Goal: Task Accomplishment & Management: Use online tool/utility

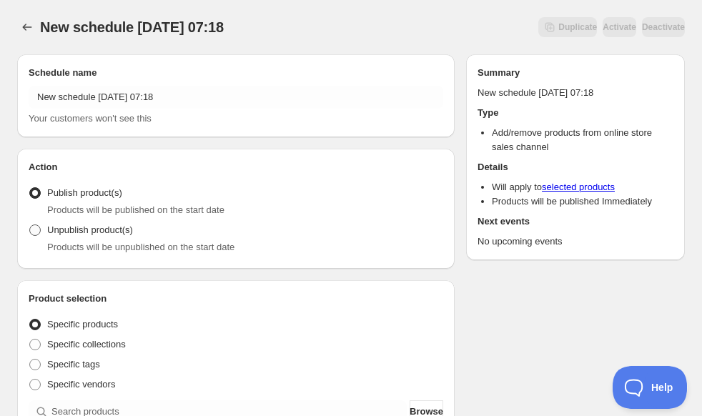
click at [43, 235] on label "Unpublish product(s)" at bounding box center [81, 230] width 104 height 20
click at [30, 225] on input "Unpublish product(s)" at bounding box center [29, 225] width 1 height 1
radio input "true"
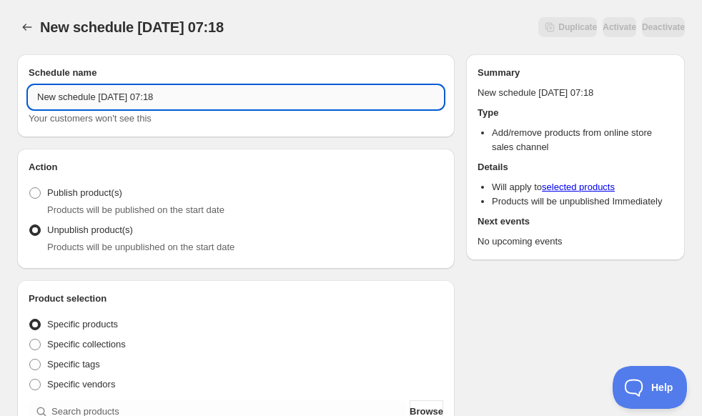
click at [146, 104] on input "New schedule Sep 17 2025 07:18" at bounding box center [236, 97] width 415 height 23
type input "y"
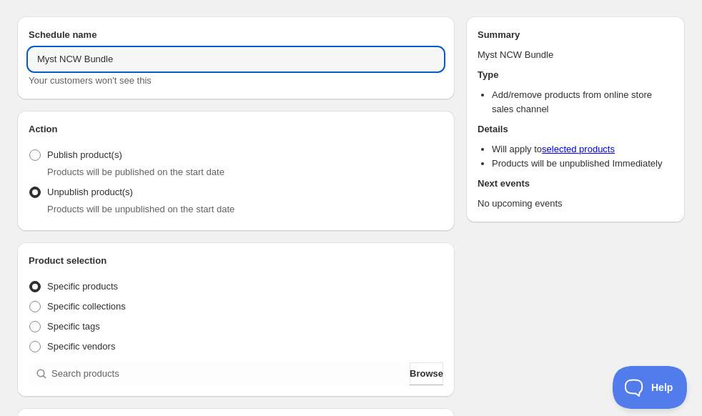
scroll to position [143, 0]
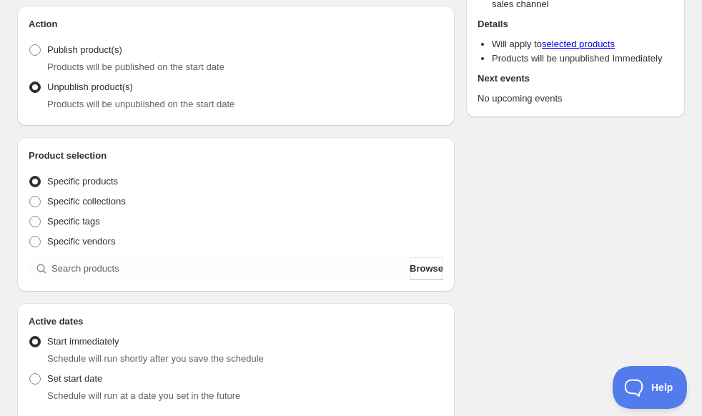
type input "Myst NCW Bundle"
click at [167, 282] on div "Product selection Entity type Specific products Specific collections Specific t…" at bounding box center [236, 214] width 438 height 154
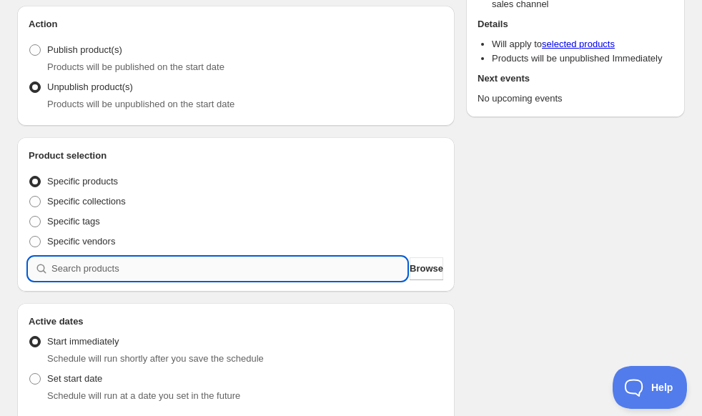
click at [167, 275] on input "search" at bounding box center [228, 268] width 355 height 23
type input "s"
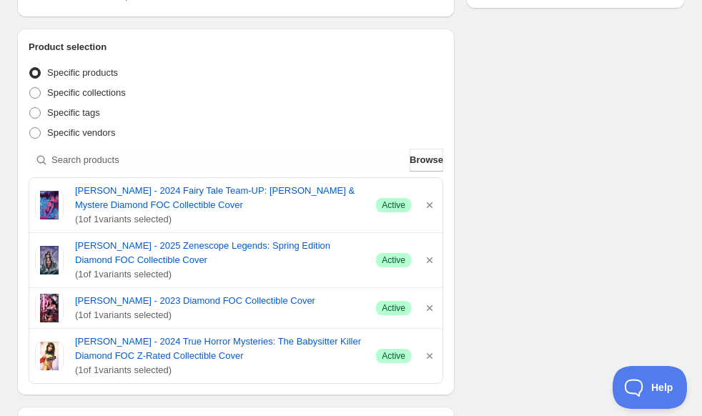
scroll to position [286, 0]
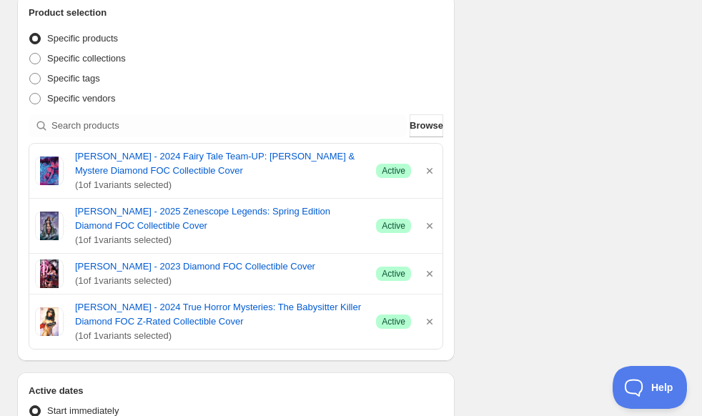
click at [527, 206] on div "Schedule name Myst NCW Bundle Your customers won't see this Action Action Publi…" at bounding box center [345, 289] width 679 height 1065
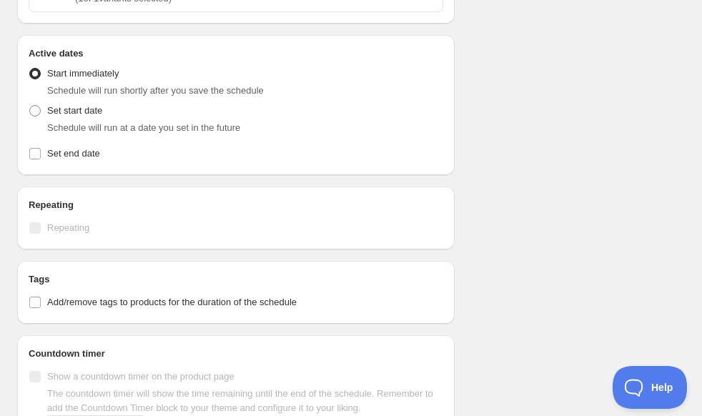
scroll to position [644, 0]
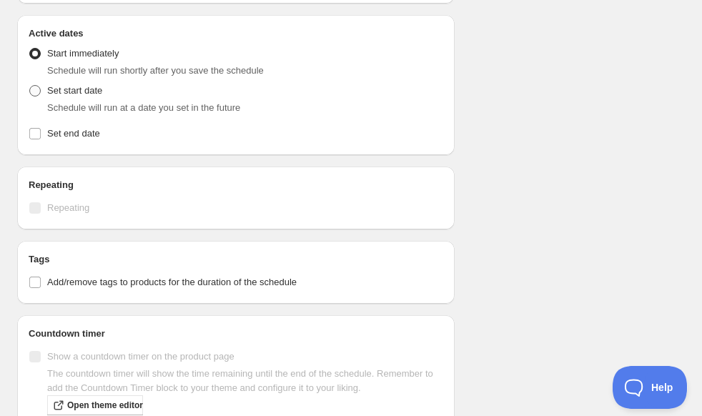
click at [53, 92] on span "Set start date" at bounding box center [74, 90] width 55 height 11
click at [30, 86] on input "Set start date" at bounding box center [29, 85] width 1 height 1
radio input "true"
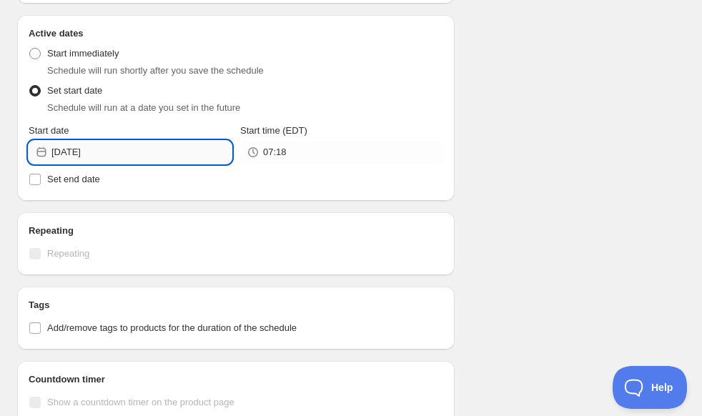
click at [121, 159] on input "2025-09-17" at bounding box center [141, 152] width 180 height 23
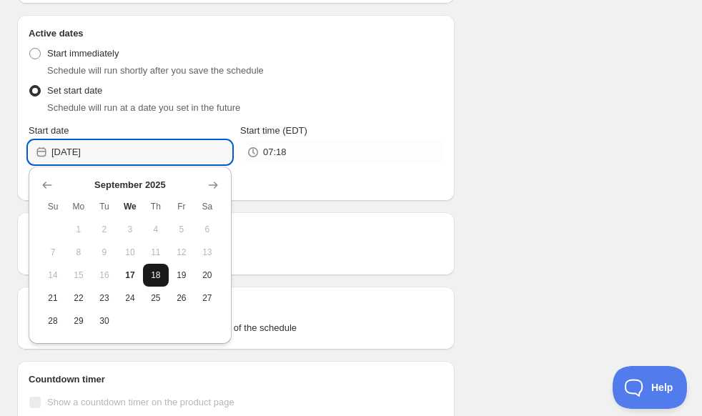
click at [154, 278] on span "18" at bounding box center [156, 275] width 14 height 11
type input "2025-09-18"
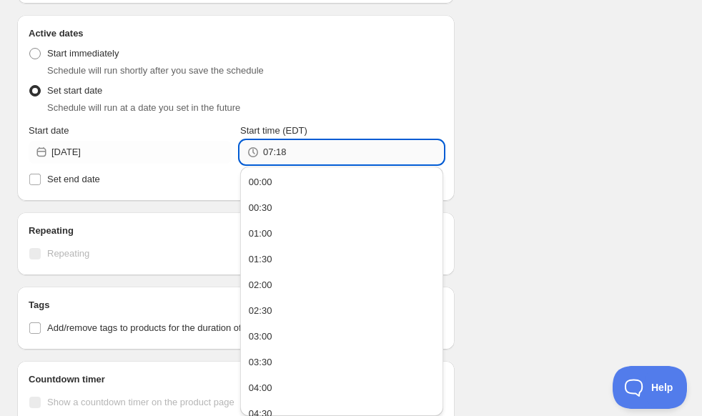
click at [342, 154] on input "07:18" at bounding box center [353, 152] width 180 height 23
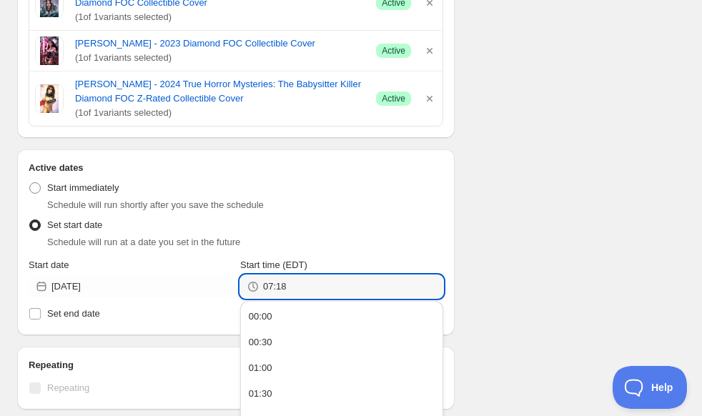
scroll to position [501, 0]
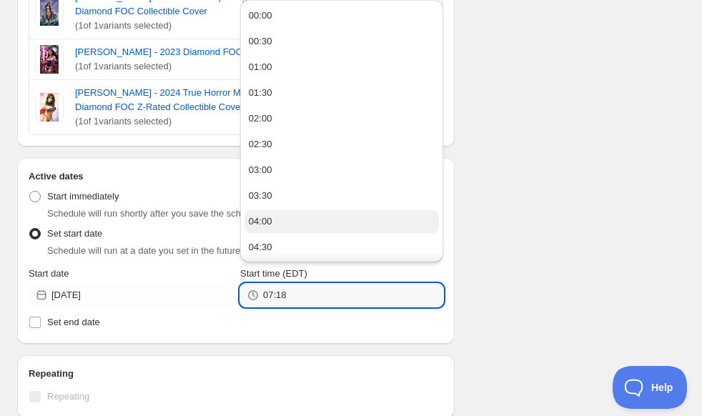
click at [299, 220] on button "04:00" at bounding box center [342, 221] width 195 height 23
type input "04:00"
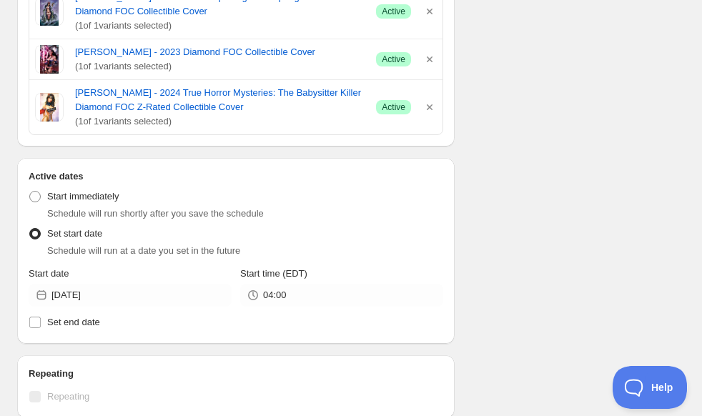
click at [586, 210] on div "Schedule name Myst NCW Bundle Your customers won't see this Action Action Publi…" at bounding box center [345, 97] width 679 height 1111
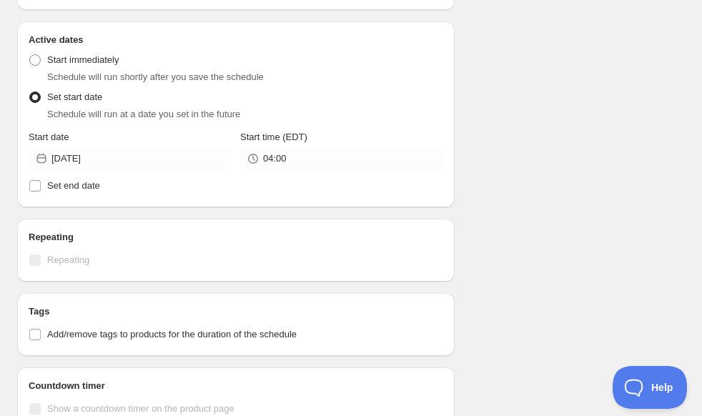
scroll to position [644, 0]
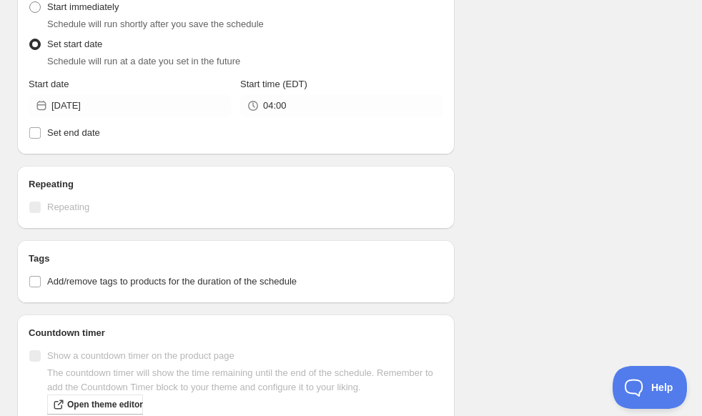
scroll to position [763, 0]
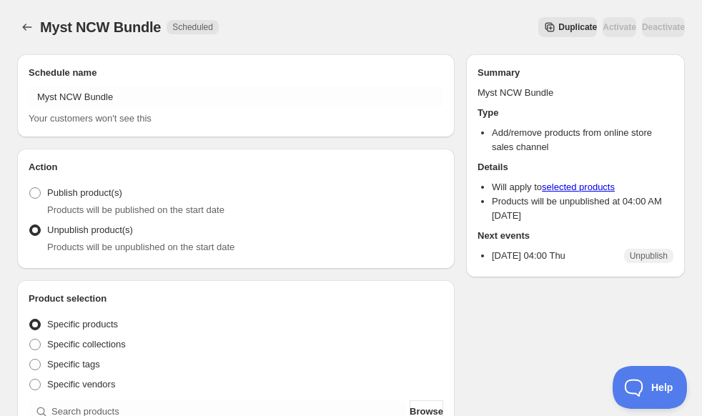
click at [360, 53] on div "Myst NCW Bundle. This page is ready Myst NCW Bundle Scheduled Duplicate Activat…" at bounding box center [351, 27] width 668 height 54
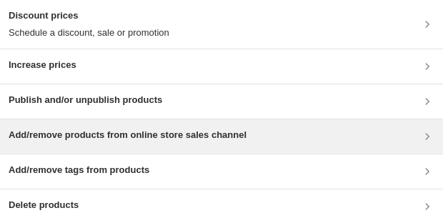
click at [109, 138] on h3 "Add/remove products from online store sales channel" at bounding box center [128, 135] width 238 height 14
